Goal: Task Accomplishment & Management: Use online tool/utility

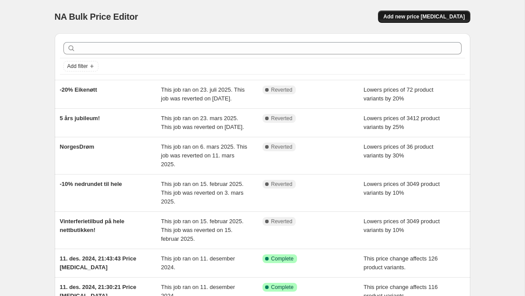
click at [435, 16] on span "Add new price [MEDICAL_DATA]" at bounding box center [424, 16] width 81 height 7
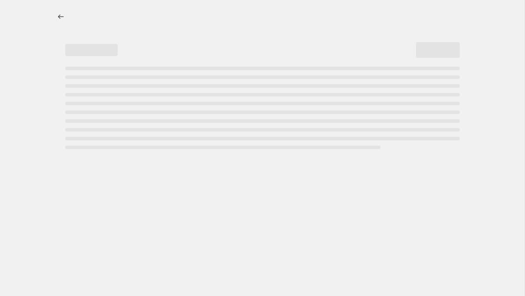
select select "percentage"
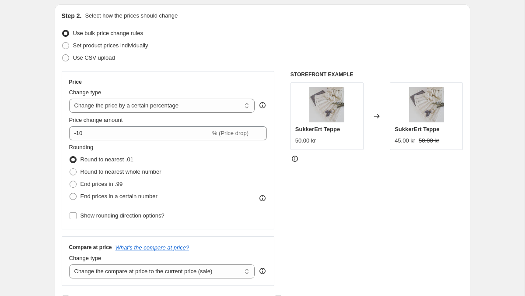
scroll to position [95, 0]
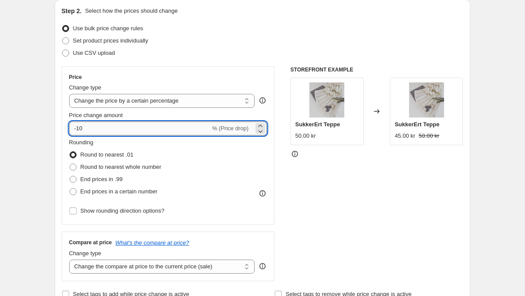
click at [148, 130] on input "-10" at bounding box center [139, 128] width 141 height 14
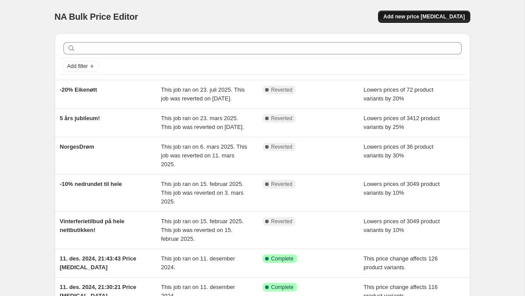
click at [454, 21] on button "Add new price [MEDICAL_DATA]" at bounding box center [424, 17] width 92 height 12
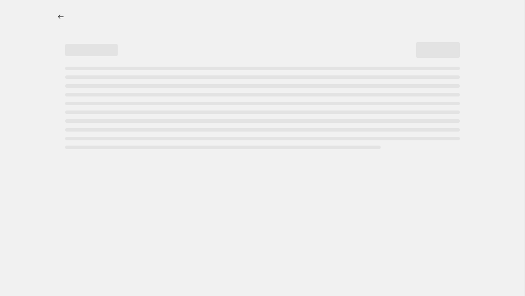
select select "percentage"
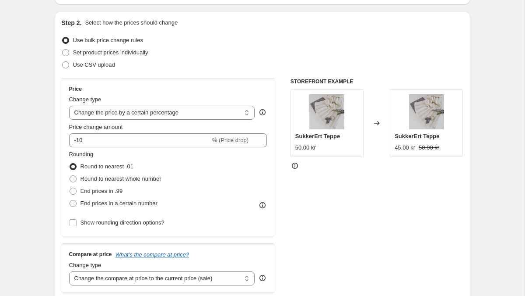
scroll to position [84, 0]
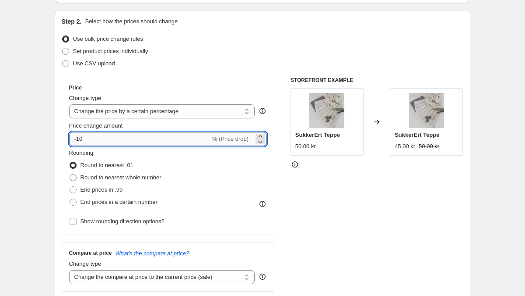
click at [168, 143] on input "-10" at bounding box center [139, 139] width 141 height 14
type input "-1"
type input "-30"
click at [196, 154] on div "Rounding Round to nearest .01 Round to nearest whole number End prices in .99 E…" at bounding box center [168, 178] width 198 height 60
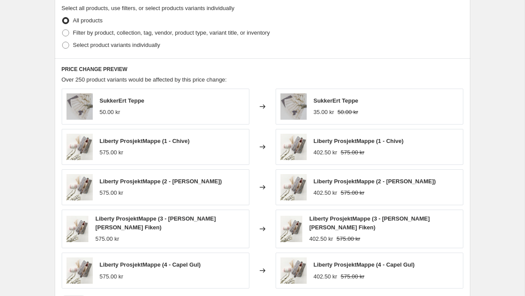
scroll to position [348, 0]
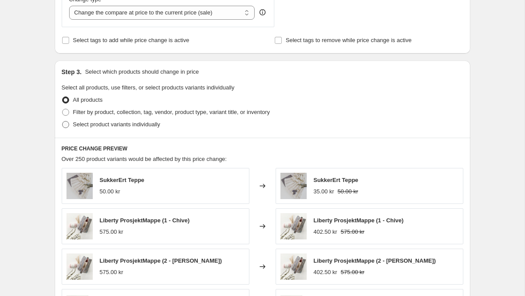
click at [124, 125] on span "Select product variants individually" at bounding box center [116, 124] width 87 height 7
click at [63, 121] on input "Select product variants individually" at bounding box center [62, 121] width 0 height 0
radio input "true"
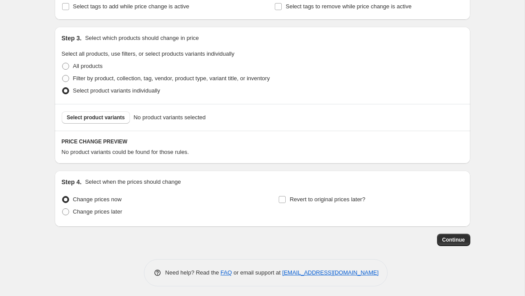
scroll to position [386, 0]
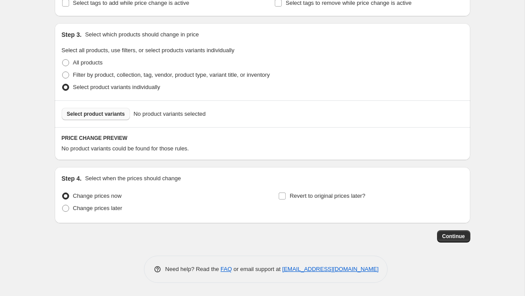
click at [116, 112] on span "Select product variants" at bounding box center [96, 113] width 58 height 7
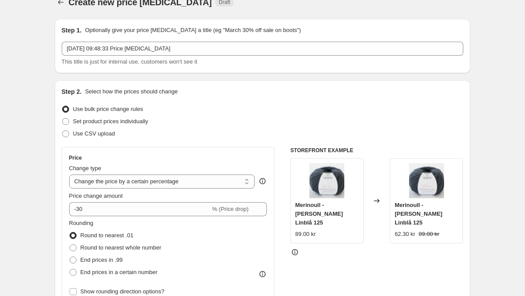
scroll to position [0, 0]
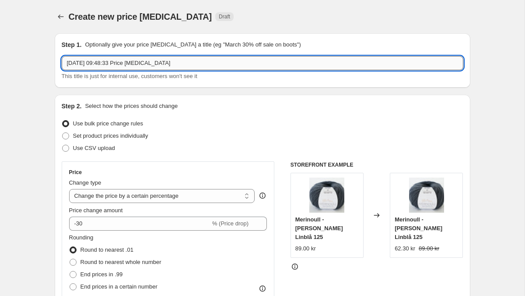
click at [225, 67] on input "22. aug. 2025, 09:48:33 Price change job" at bounding box center [263, 63] width 402 height 14
type input "30% merino"
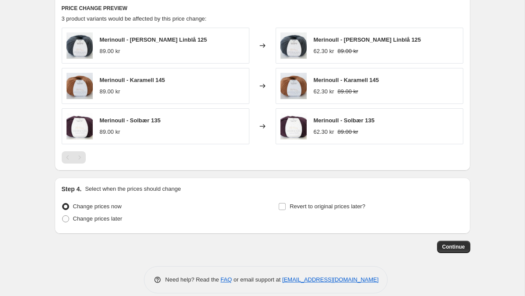
scroll to position [526, 0]
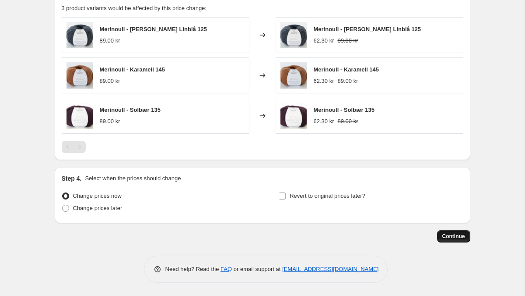
click at [464, 240] on button "Continue" at bounding box center [453, 236] width 33 height 12
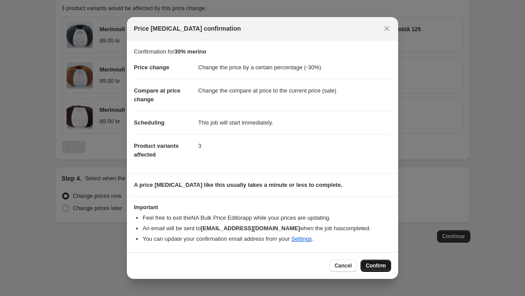
click at [372, 261] on button "Confirm" at bounding box center [376, 265] width 31 height 12
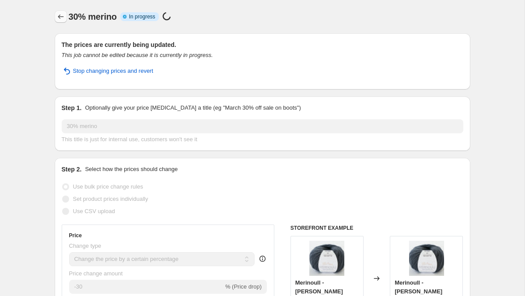
click at [59, 18] on icon "Price change jobs" at bounding box center [61, 16] width 6 height 4
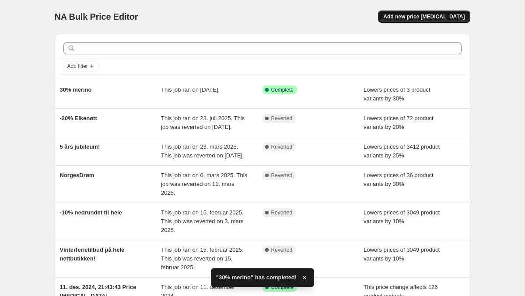
click at [416, 21] on button "Add new price [MEDICAL_DATA]" at bounding box center [424, 17] width 92 height 12
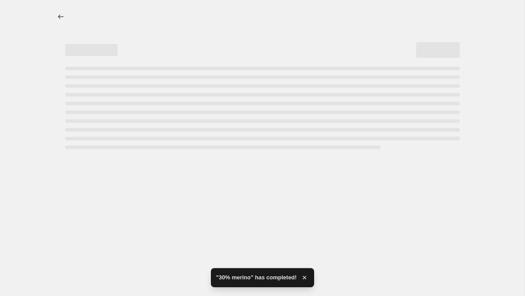
select select "percentage"
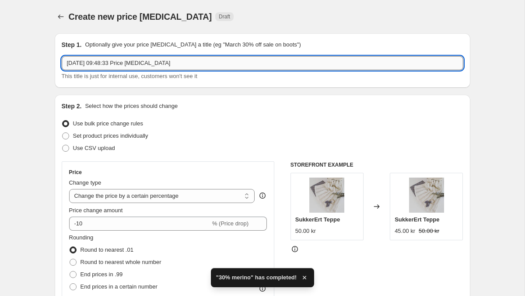
click at [190, 67] on input "22. aug. 2025, 09:48:33 Price change job" at bounding box center [263, 63] width 402 height 14
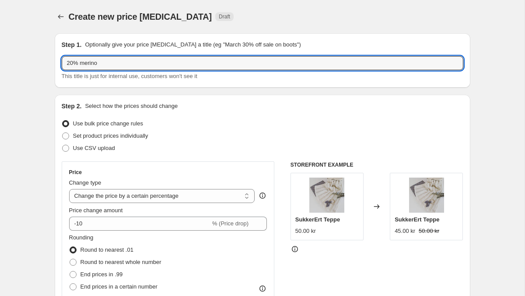
type input "20% merino"
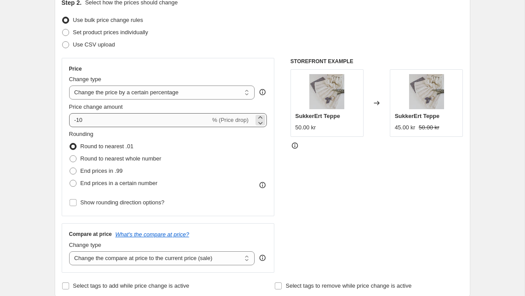
scroll to position [107, 0]
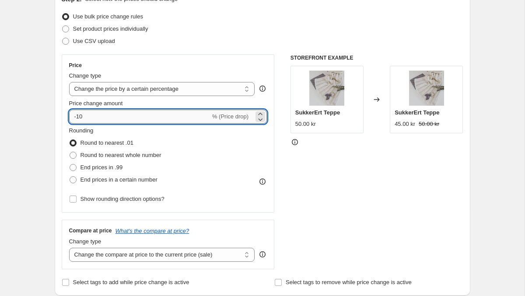
click at [160, 119] on input "-10" at bounding box center [139, 116] width 141 height 14
type input "-1"
type input "-20"
click at [183, 134] on div "Rounding Round to nearest .01 Round to nearest whole number End prices in .99 E…" at bounding box center [168, 156] width 198 height 60
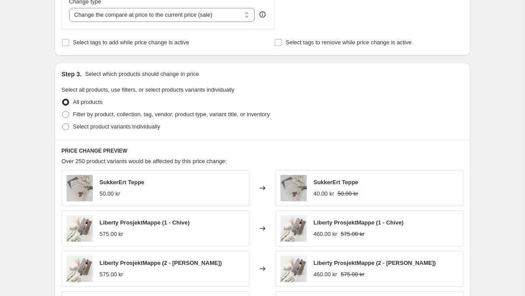
scroll to position [347, 0]
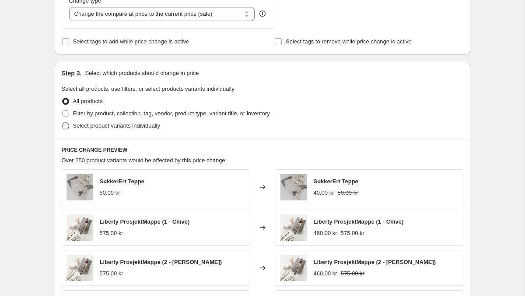
click at [143, 122] on span "Select product variants individually" at bounding box center [116, 125] width 87 height 9
click at [63, 122] on input "Select product variants individually" at bounding box center [62, 122] width 0 height 0
radio input "true"
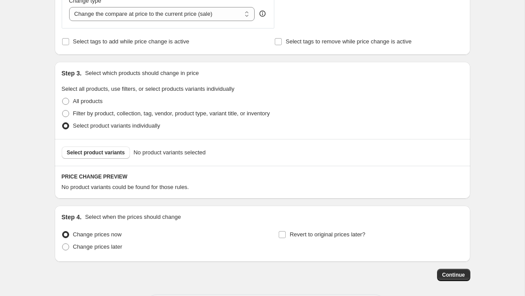
scroll to position [386, 0]
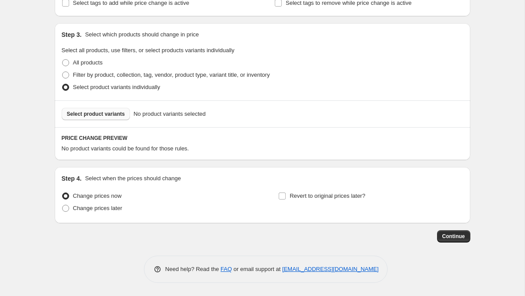
click at [109, 116] on span "Select product variants" at bounding box center [96, 113] width 58 height 7
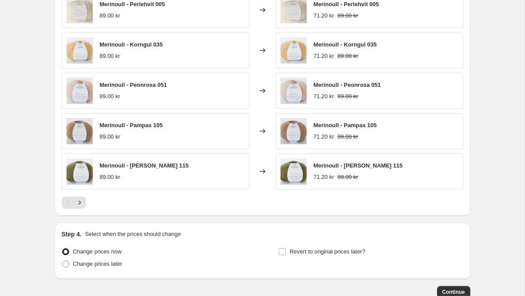
scroll to position [606, 0]
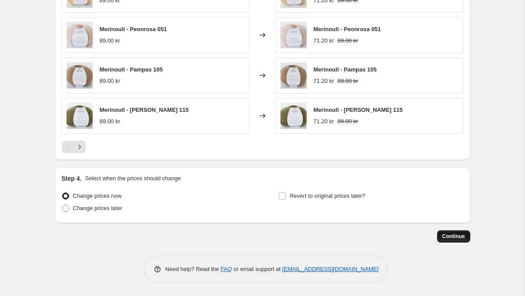
click at [449, 232] on button "Continue" at bounding box center [453, 236] width 33 height 12
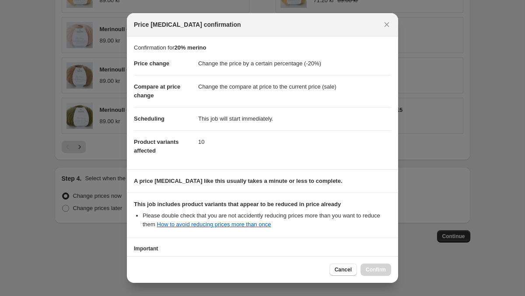
scroll to position [73, 0]
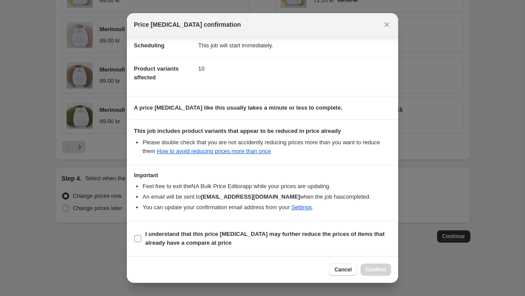
click at [282, 243] on span "I understand that this price change job may further reduce the prices of items …" at bounding box center [268, 238] width 246 height 18
click at [141, 242] on input "I understand that this price change job may further reduce the prices of items …" at bounding box center [137, 238] width 7 height 7
checkbox input "true"
click at [369, 267] on span "Confirm" at bounding box center [376, 269] width 20 height 7
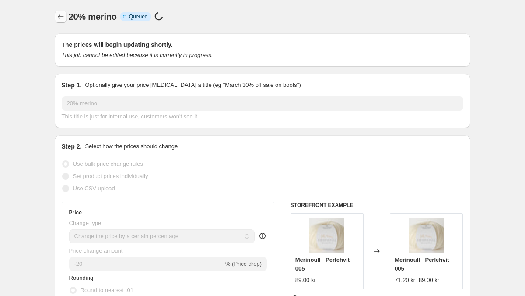
click at [60, 19] on icon "Price change jobs" at bounding box center [60, 16] width 9 height 9
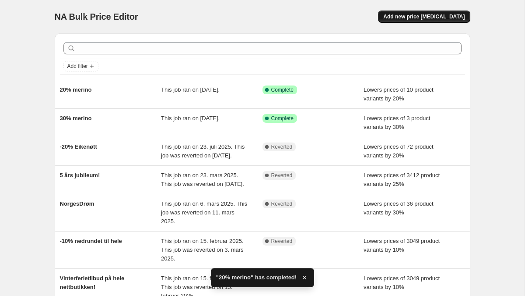
click at [411, 13] on span "Add new price [MEDICAL_DATA]" at bounding box center [424, 16] width 81 height 7
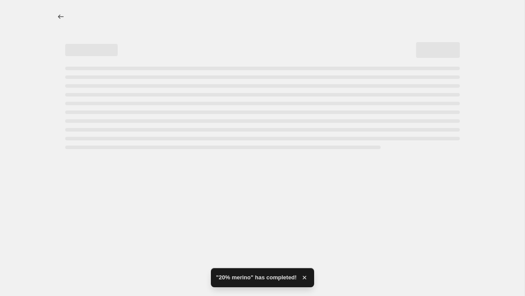
select select "percentage"
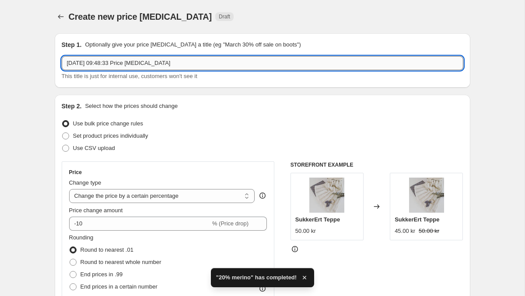
click at [215, 65] on input "22. aug. 2025, 09:48:33 Price change job" at bounding box center [263, 63] width 402 height 14
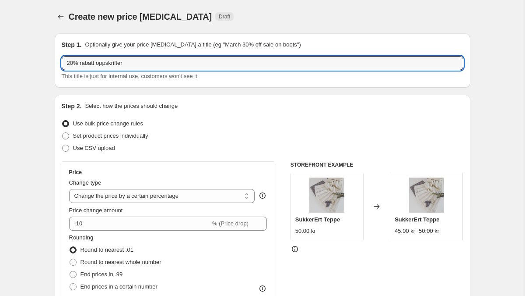
type input "20% rabatt oppskrifter"
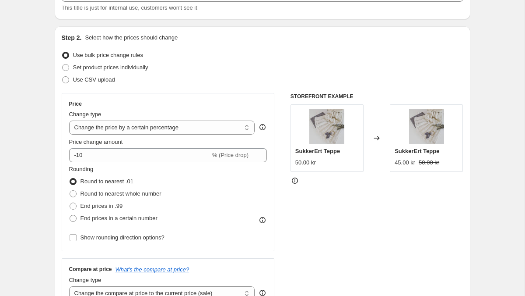
scroll to position [70, 0]
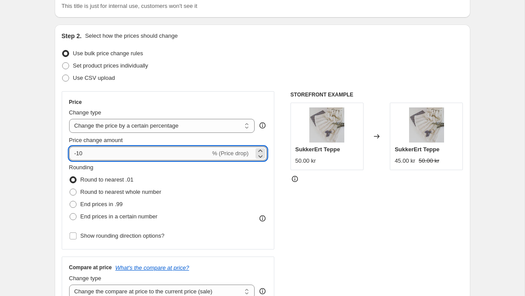
click at [148, 152] on input "-10" at bounding box center [139, 153] width 141 height 14
type input "-1"
type input "-20"
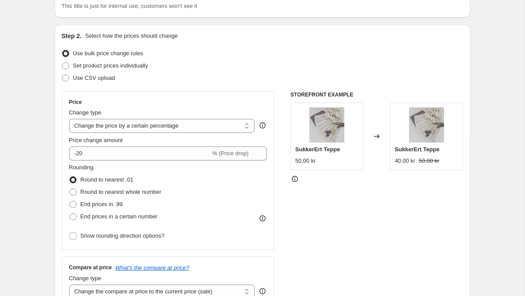
click at [179, 140] on div "Price change amount" at bounding box center [168, 140] width 198 height 9
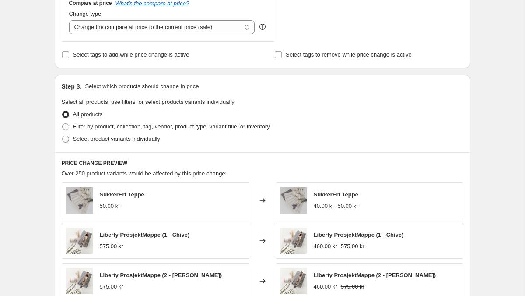
scroll to position [352, 0]
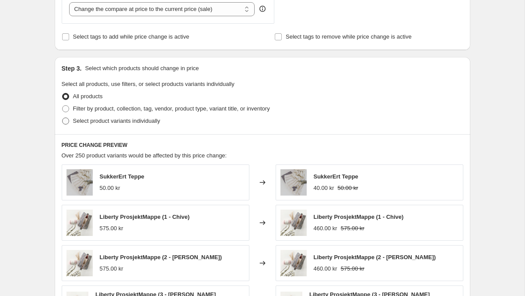
click at [157, 120] on span "Select product variants individually" at bounding box center [116, 120] width 87 height 7
click at [63, 118] on input "Select product variants individually" at bounding box center [62, 117] width 0 height 0
radio input "true"
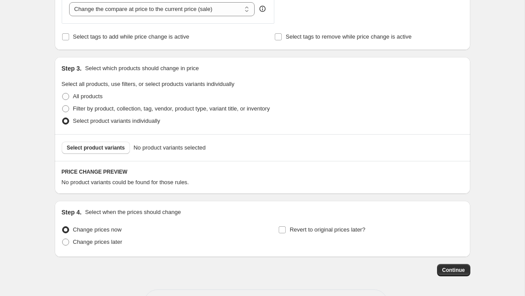
scroll to position [386, 0]
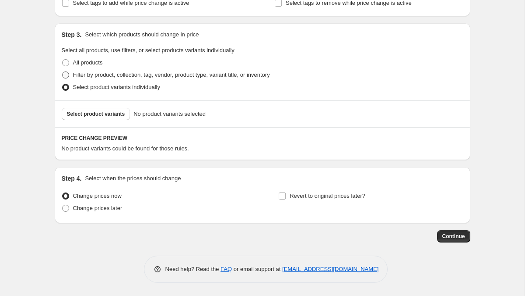
click at [172, 77] on span "Filter by product, collection, tag, vendor, product type, variant title, or inv…" at bounding box center [171, 74] width 197 height 7
click at [63, 72] on input "Filter by product, collection, tag, vendor, product type, variant title, or inv…" at bounding box center [62, 71] width 0 height 0
radio input "true"
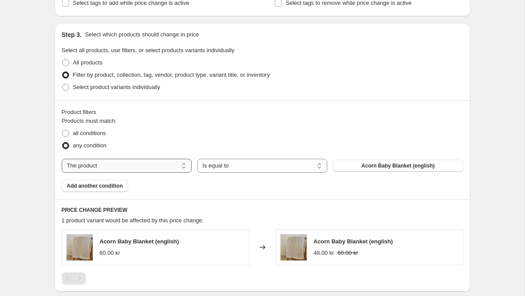
click at [151, 163] on select "The product The product's collection The product's tag The product's vendor The…" at bounding box center [127, 165] width 130 height 14
select select "collection"
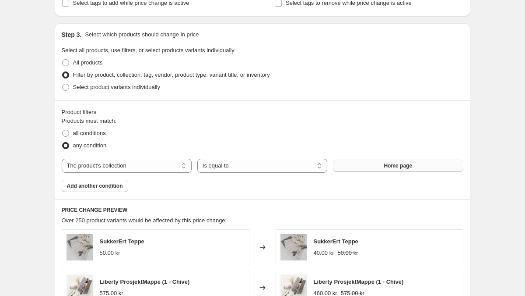
click at [391, 169] on button "Home page" at bounding box center [398, 165] width 130 height 12
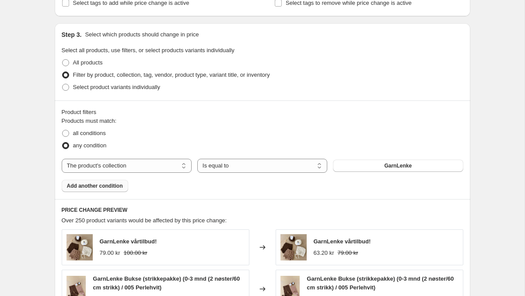
click at [106, 188] on span "Add another condition" at bounding box center [95, 185] width 56 height 7
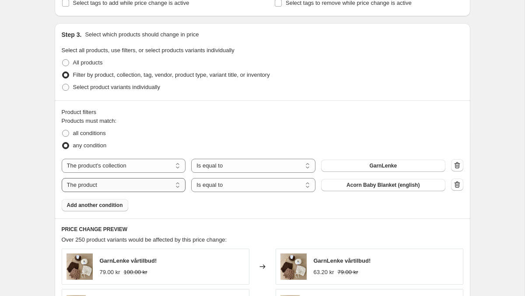
click at [156, 186] on select "The product The product's collection The product's tag The product's vendor The…" at bounding box center [124, 185] width 124 height 14
select select "collection"
click at [375, 186] on span "GarnLenke" at bounding box center [383, 184] width 28 height 7
click at [114, 210] on button "Add another condition" at bounding box center [95, 205] width 67 height 12
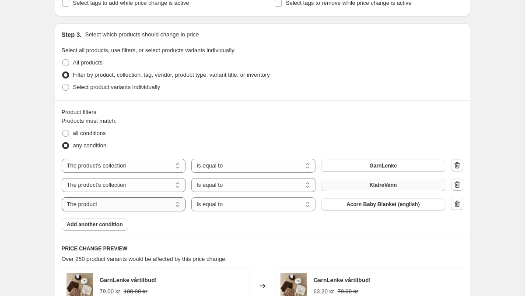
click at [153, 204] on select "The product The product's collection The product's tag The product's vendor The…" at bounding box center [124, 204] width 124 height 14
select select "collection"
click at [371, 203] on span "GarnLenke" at bounding box center [383, 204] width 28 height 7
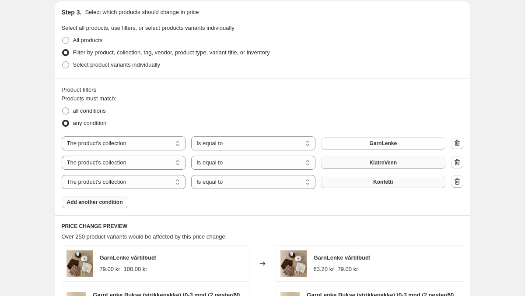
click at [106, 202] on span "Add another condition" at bounding box center [95, 201] width 56 height 7
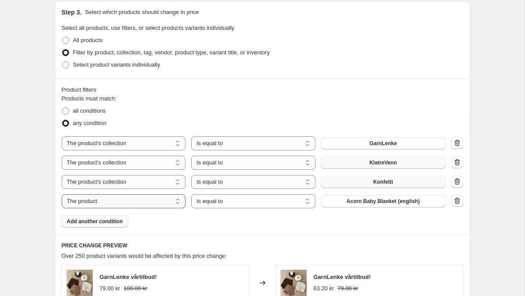
click at [130, 201] on select "The product The product's collection The product's tag The product's vendor The…" at bounding box center [124, 201] width 124 height 14
select select "collection"
click at [368, 204] on button "GarnLenke" at bounding box center [383, 201] width 124 height 12
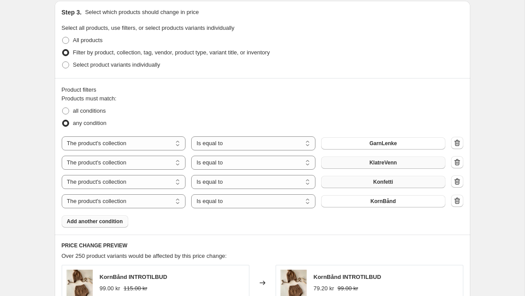
click at [119, 226] on button "Add another condition" at bounding box center [95, 221] width 67 height 12
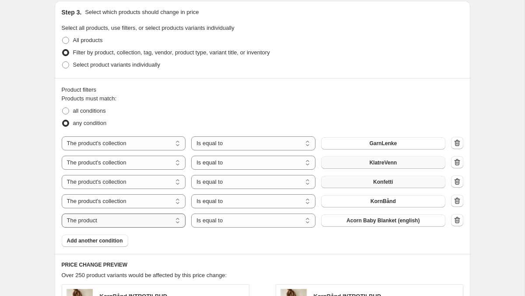
click at [151, 220] on select "The product The product's collection The product's tag The product's vendor The…" at bounding box center [124, 220] width 124 height 14
select select "collection"
click at [401, 217] on button "GarnLenke" at bounding box center [383, 220] width 124 height 12
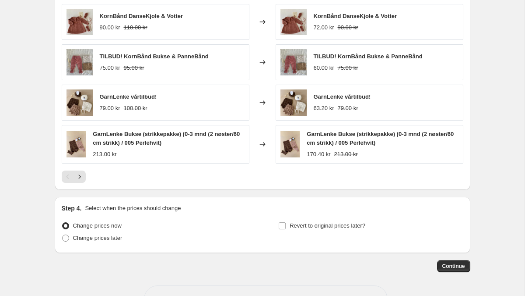
scroll to position [732, 0]
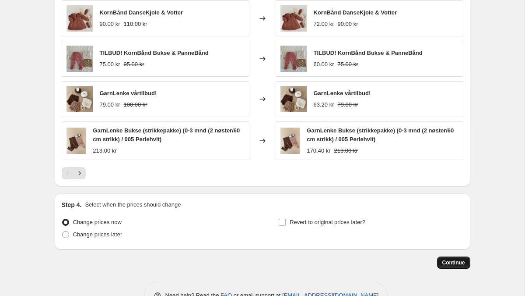
click at [458, 260] on span "Continue" at bounding box center [454, 262] width 23 height 7
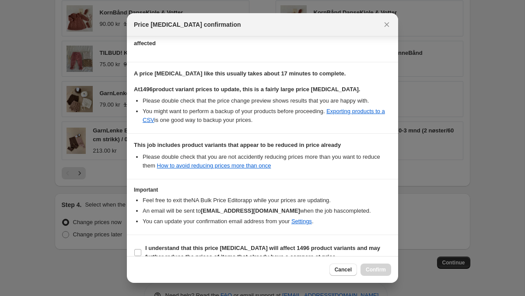
scroll to position [121, 0]
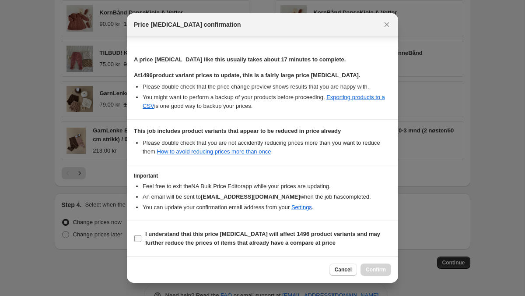
click at [271, 238] on span "I understand that this price change job will affect 1496 product variants and m…" at bounding box center [268, 238] width 246 height 18
click at [141, 238] on input "I understand that this price change job will affect 1496 product variants and m…" at bounding box center [137, 238] width 7 height 7
checkbox input "true"
click at [373, 265] on button "Confirm" at bounding box center [376, 269] width 31 height 12
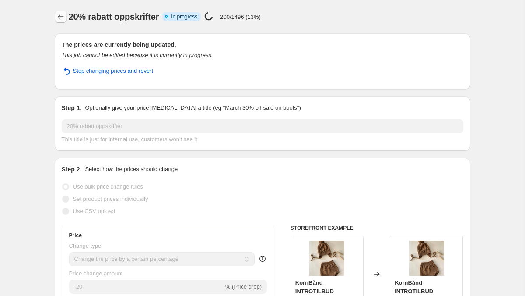
click at [59, 18] on icon "Price change jobs" at bounding box center [60, 16] width 9 height 9
